Goal: Information Seeking & Learning: Learn about a topic

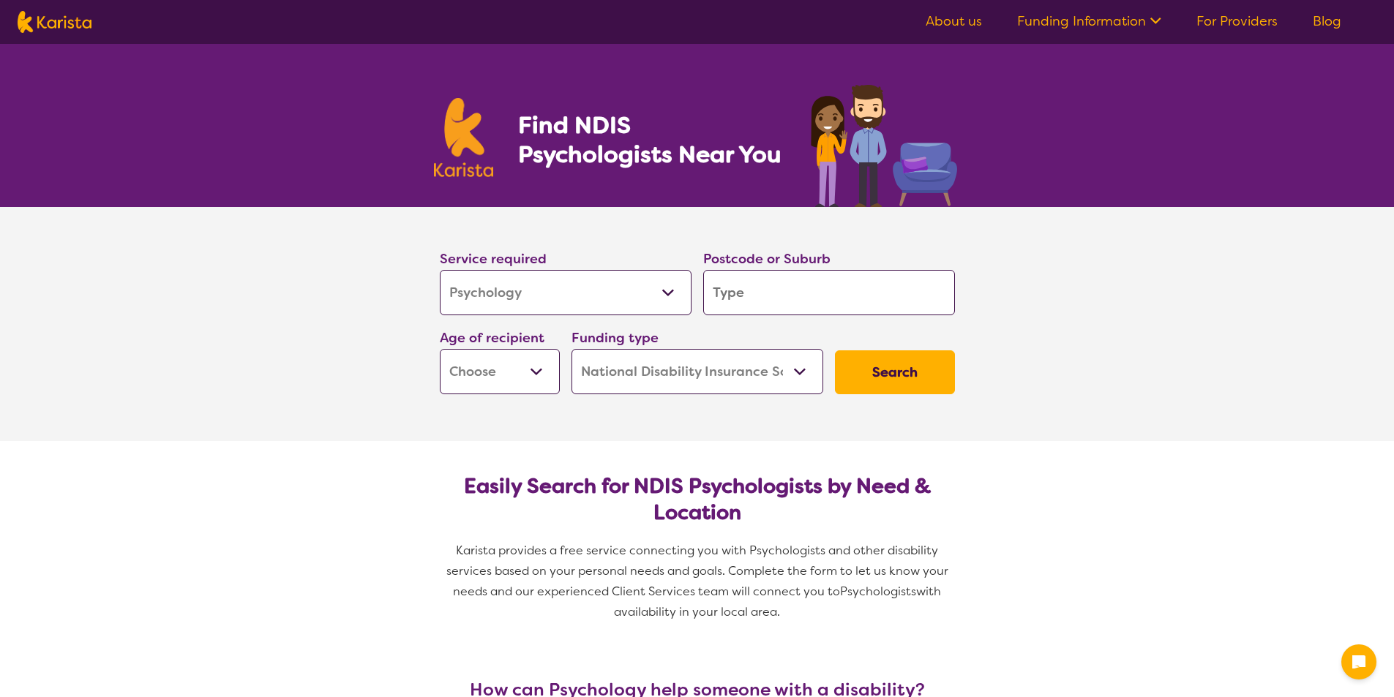
select select "Psychology"
select select "NDIS"
select select "Psychology"
select select "NDIS"
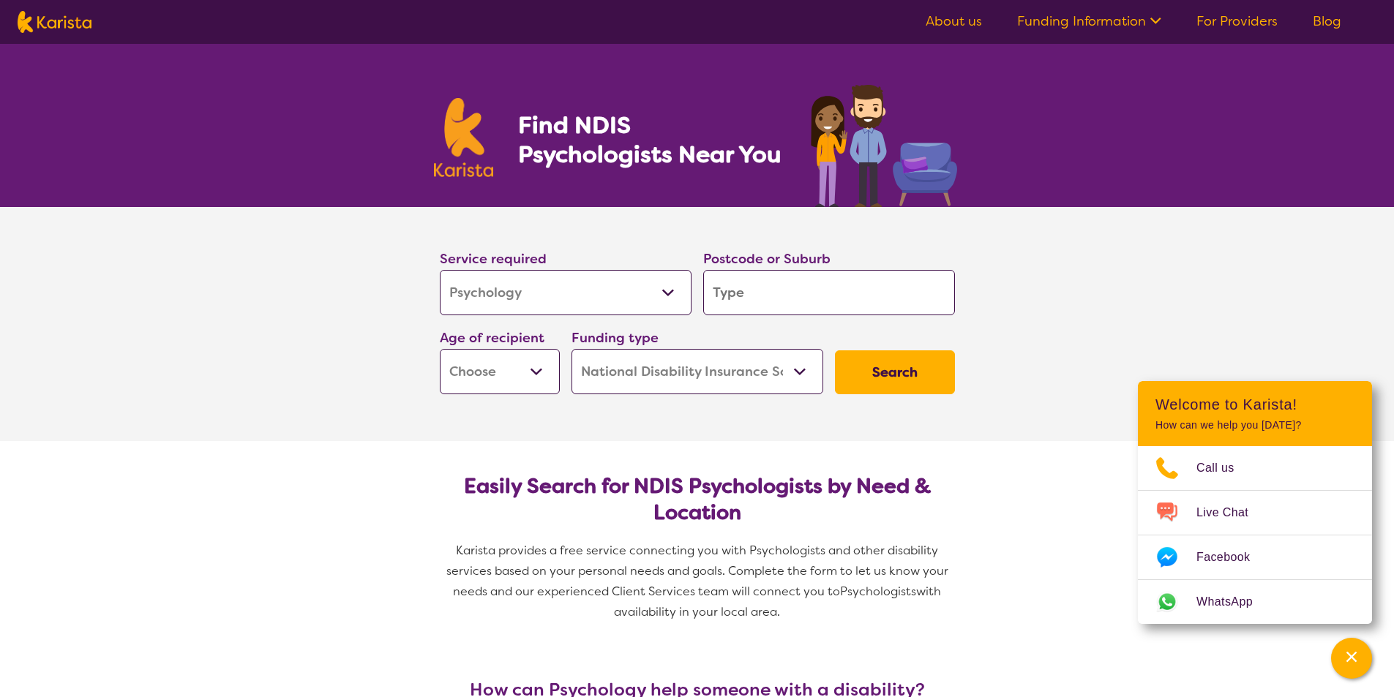
click at [736, 292] on input "search" at bounding box center [829, 292] width 252 height 45
type input "3"
type input "33"
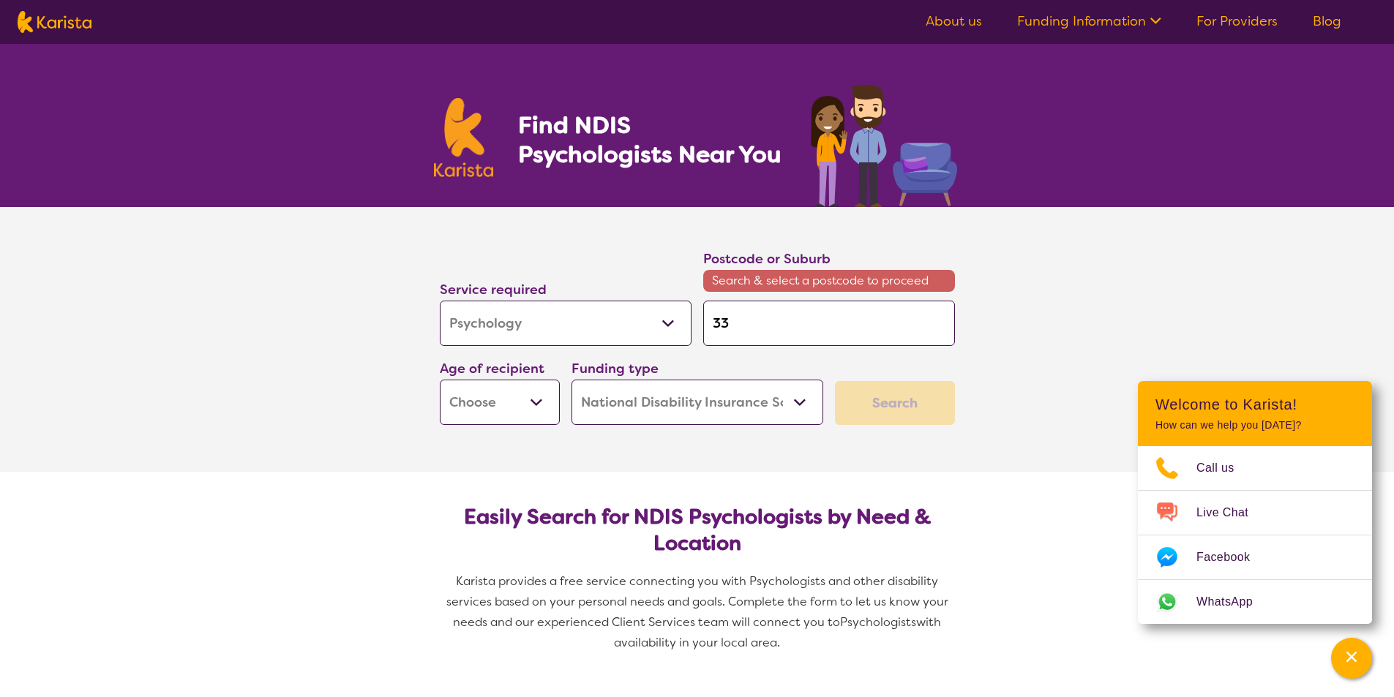
type input "333"
type input "3337"
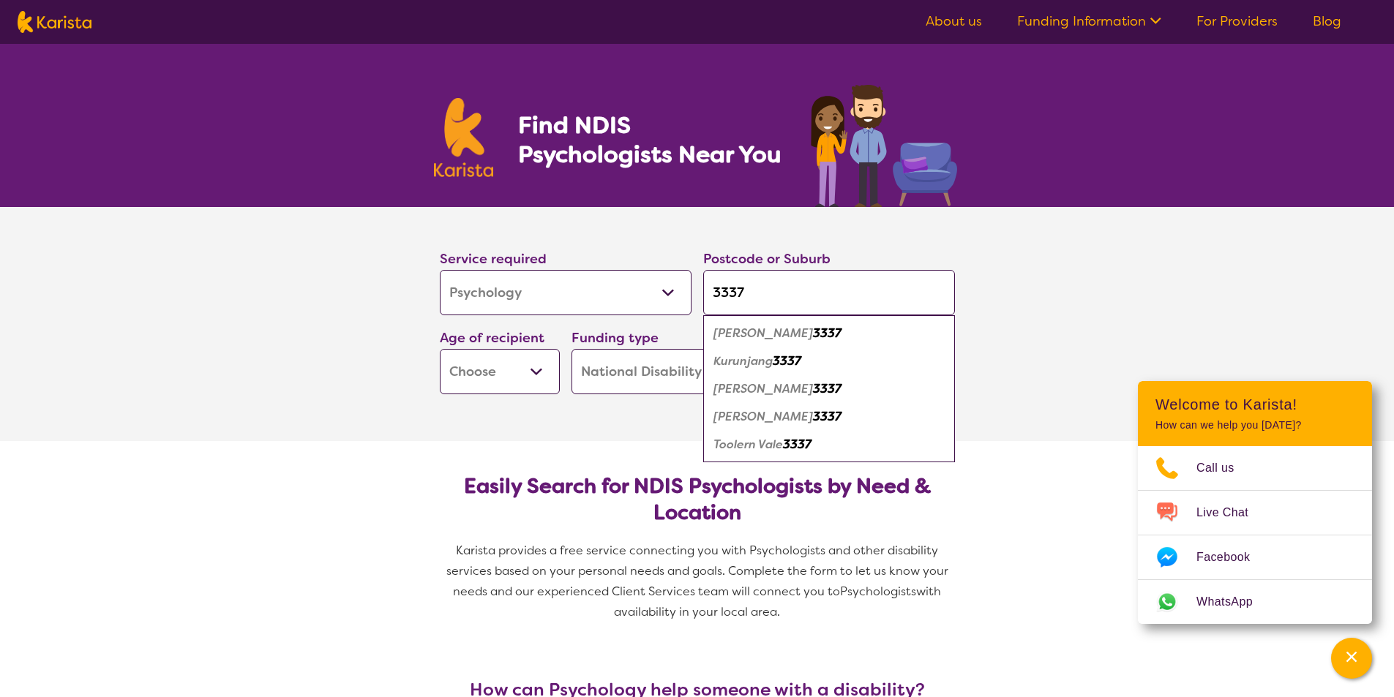
type input "3337"
click at [753, 409] on em "[PERSON_NAME]" at bounding box center [763, 416] width 100 height 15
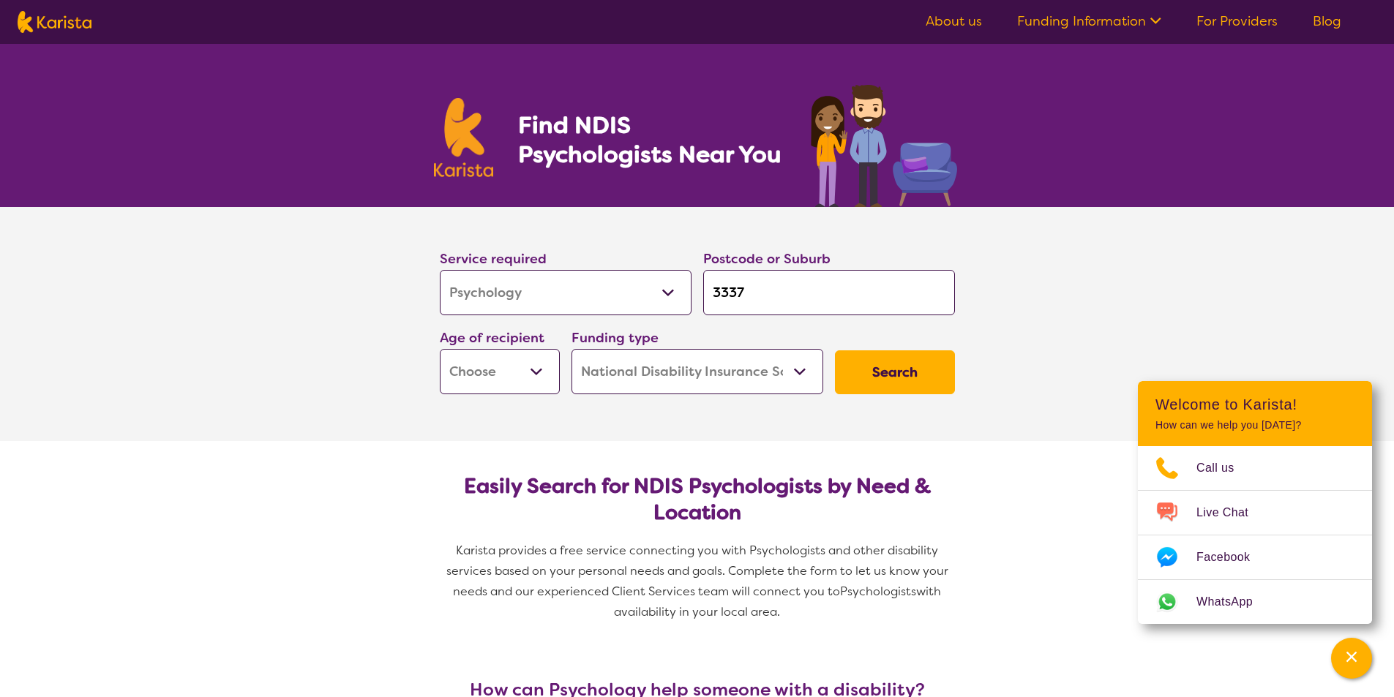
click at [533, 364] on select "Early Childhood - 0 to 9 Child - 10 to 11 Adolescent - 12 to 17 Adult - 18 to 6…" at bounding box center [500, 371] width 120 height 45
select select "AD"
click at [440, 349] on select "Early Childhood - 0 to 9 Child - 10 to 11 Adolescent - 12 to 17 Adult - 18 to 6…" at bounding box center [500, 371] width 120 height 45
select select "AD"
click at [907, 364] on button "Search" at bounding box center [895, 372] width 120 height 44
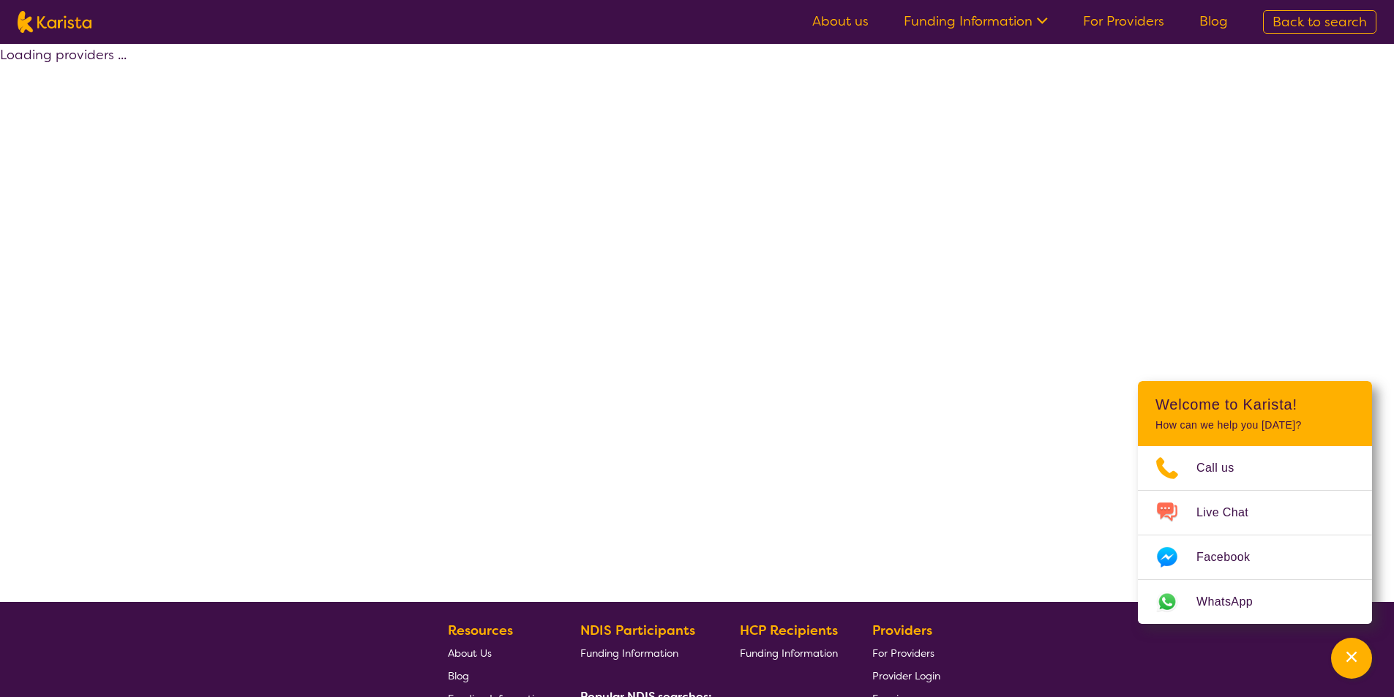
select select "by_score"
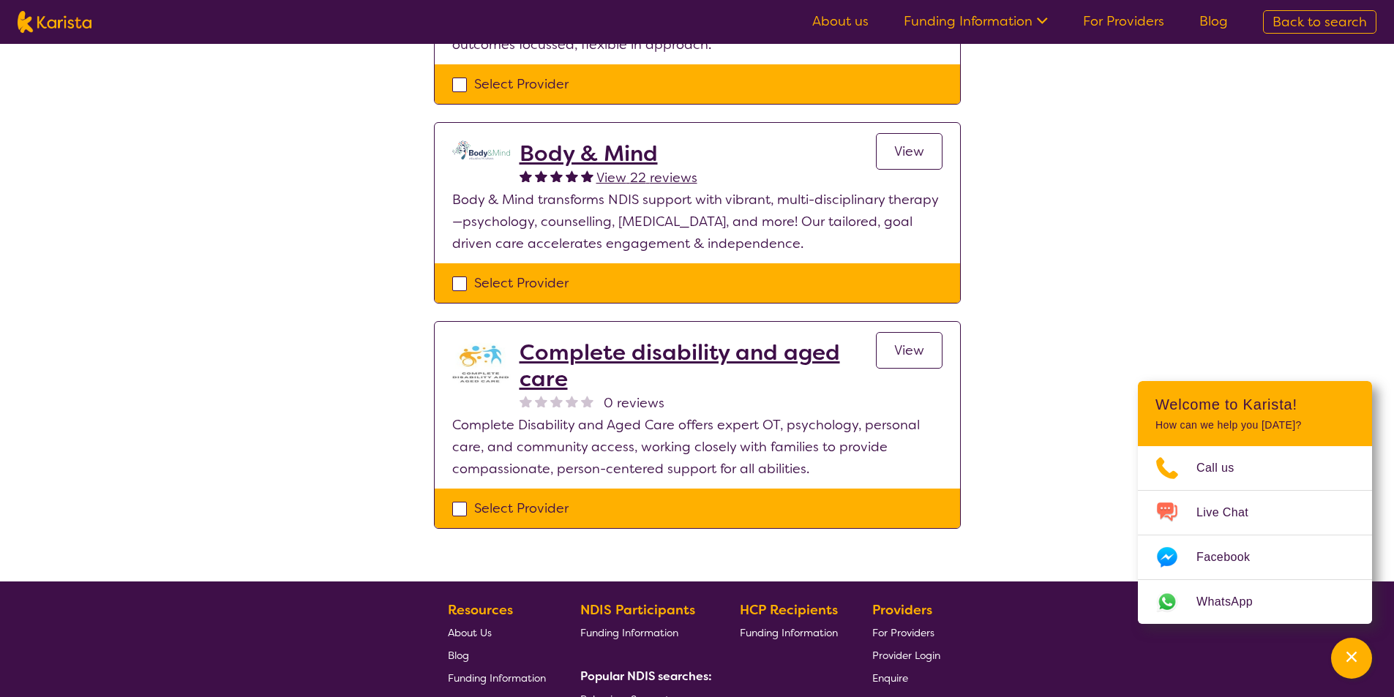
scroll to position [916, 0]
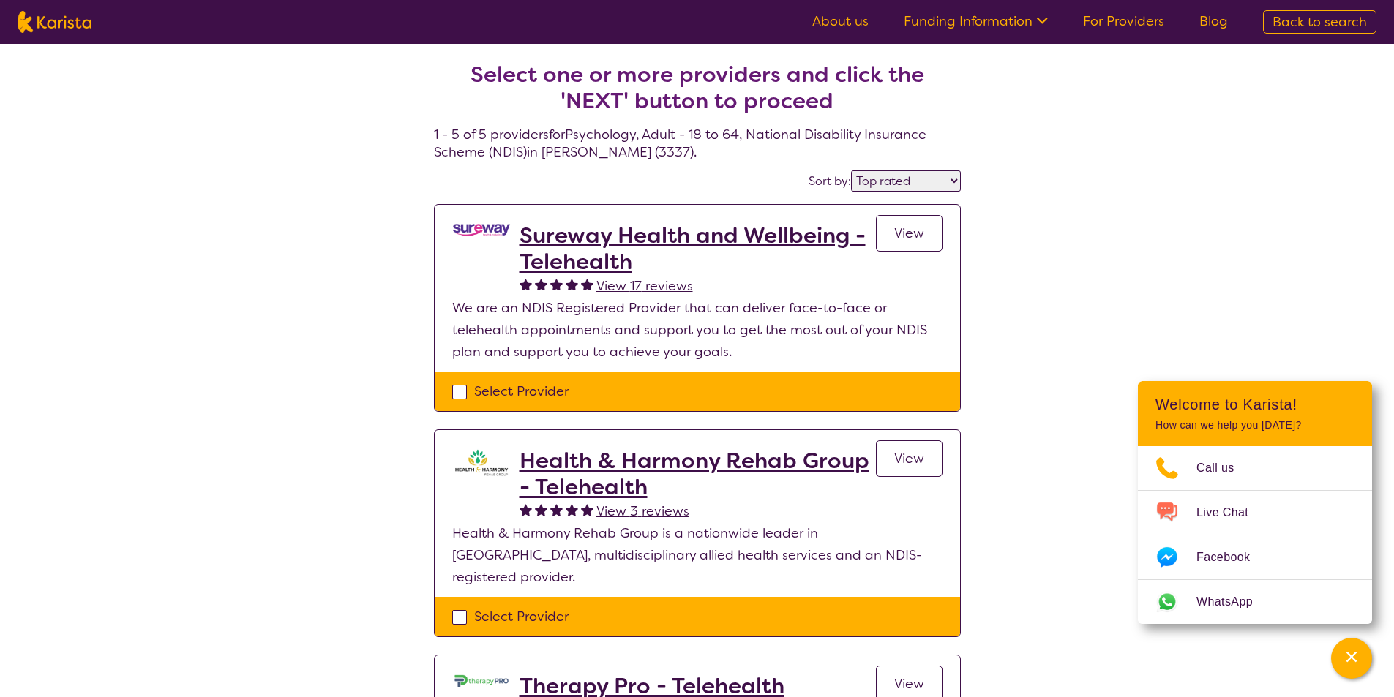
select select "Psychology"
select select "AD"
select select "NDIS"
select select "Psychology"
select select "AD"
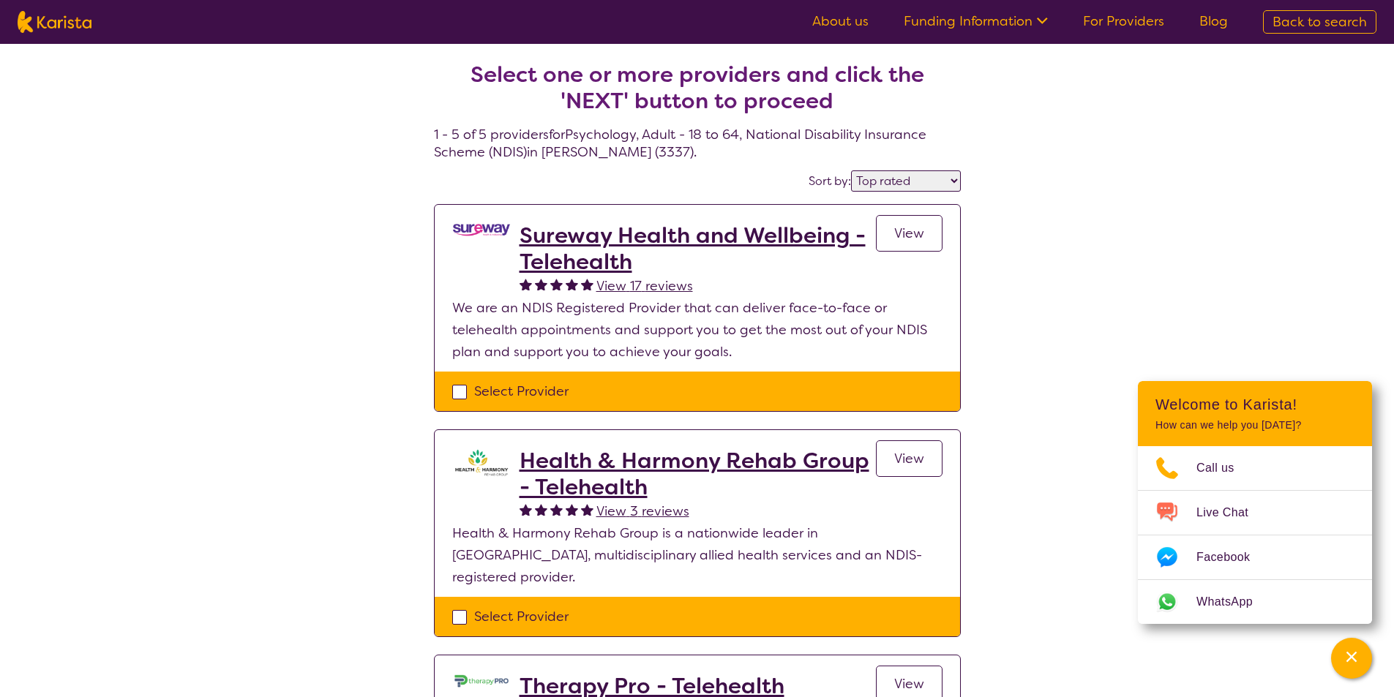
select select "NDIS"
